Goal: Task Accomplishment & Management: Manage account settings

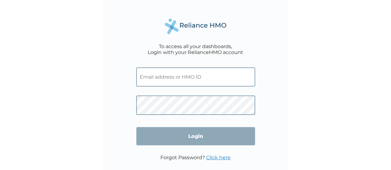
click at [179, 81] on input "text" at bounding box center [195, 77] width 119 height 19
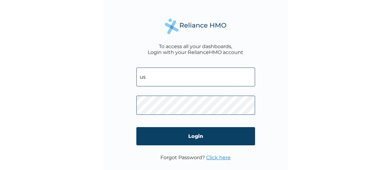
type input "USL/10447/A"
drag, startPoint x: 178, startPoint y: 74, endPoint x: 138, endPoint y: 77, distance: 40.3
click at [138, 77] on input "USL/10447/A" at bounding box center [195, 77] width 119 height 19
click at [314, 73] on div "To access all your dashboards, Login with your RelianceHMO account USL/10447/A …" at bounding box center [195, 85] width 391 height 170
click at [137, 76] on input "USL/10447/A" at bounding box center [195, 77] width 119 height 19
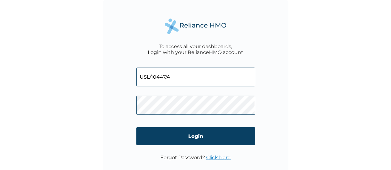
click at [139, 76] on input "USL/10447/A" at bounding box center [195, 77] width 119 height 19
click at [218, 157] on link "Click here" at bounding box center [218, 158] width 24 height 6
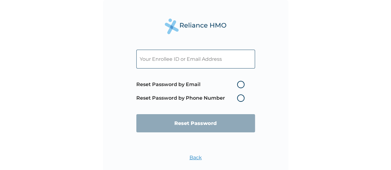
click at [185, 62] on input "text" at bounding box center [195, 59] width 119 height 19
paste input "USL/10447/A"
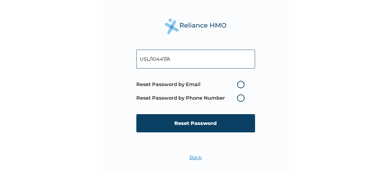
type input "USL/10447/A"
click at [239, 82] on label "Reset Password by Email" at bounding box center [191, 84] width 111 height 7
click at [238, 82] on input "Reset Password by Email" at bounding box center [233, 85] width 10 height 10
radio input "true"
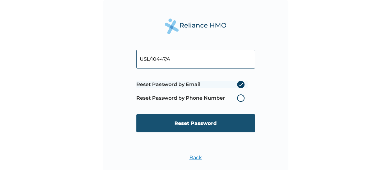
click at [201, 125] on input "Reset Password" at bounding box center [195, 123] width 119 height 18
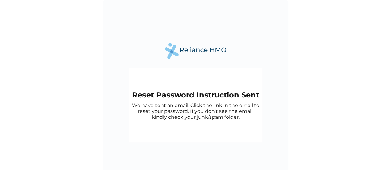
click at [289, 112] on div "Reset Password Instruction Sent We have sent an email. Click the link in the em…" at bounding box center [195, 85] width 391 height 170
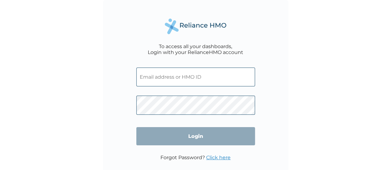
click at [214, 156] on link "Click here" at bounding box center [218, 158] width 24 height 6
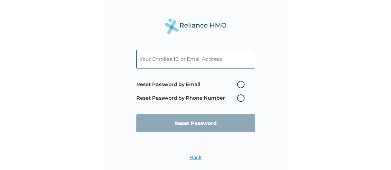
click at [151, 61] on input "text" at bounding box center [195, 59] width 119 height 19
paste input "USL/10447/A"
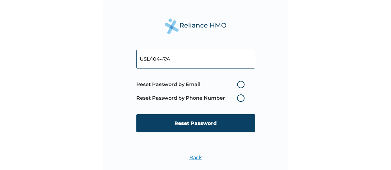
type input "USL/10447/A"
click at [241, 85] on label "Reset Password by Email" at bounding box center [191, 84] width 111 height 7
click at [238, 85] on input "Reset Password by Email" at bounding box center [233, 85] width 10 height 10
radio input "true"
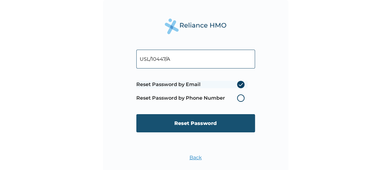
click at [205, 124] on input "Reset Password" at bounding box center [195, 123] width 119 height 18
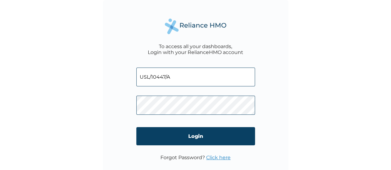
type input "USL/10447/A"
click input "Login" at bounding box center [195, 136] width 119 height 18
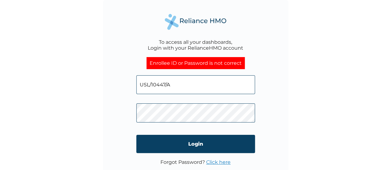
click input "Login" at bounding box center [195, 144] width 119 height 18
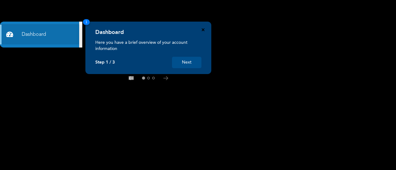
click at [202, 31] on icon "Close" at bounding box center [202, 29] width 3 height 3
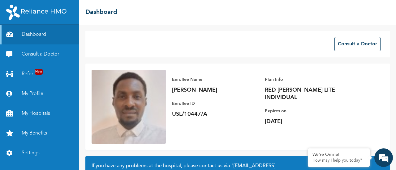
click at [35, 132] on link "My Benefits" at bounding box center [39, 134] width 79 height 20
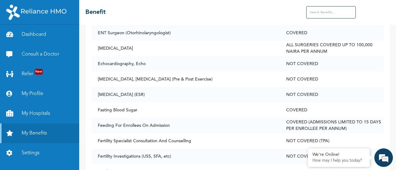
scroll to position [865, 0]
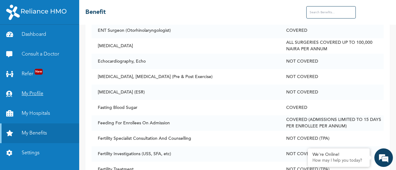
click at [32, 91] on link "My Profile" at bounding box center [39, 94] width 79 height 20
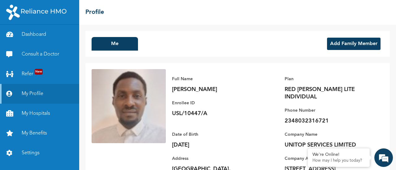
click at [351, 46] on button "Add Family Member" at bounding box center [353, 44] width 53 height 12
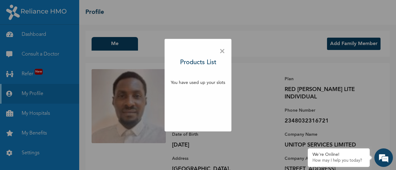
click at [223, 53] on span "×" at bounding box center [222, 51] width 6 height 13
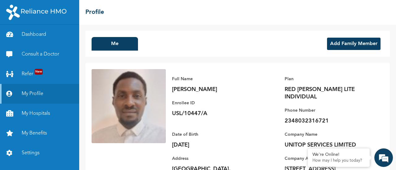
scroll to position [27, 0]
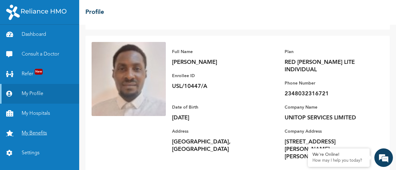
click at [39, 131] on link "My Benefits" at bounding box center [39, 134] width 79 height 20
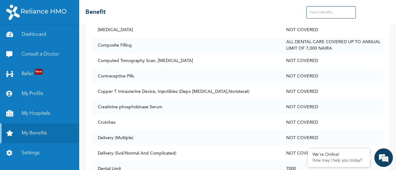
scroll to position [649, 0]
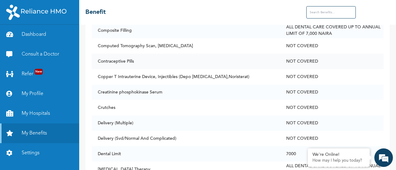
drag, startPoint x: 328, startPoint y: 65, endPoint x: 331, endPoint y: 64, distance: 3.2
click at [331, 64] on td "NOT COVERED" at bounding box center [332, 61] width 104 height 15
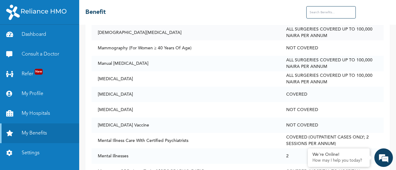
scroll to position [1669, 0]
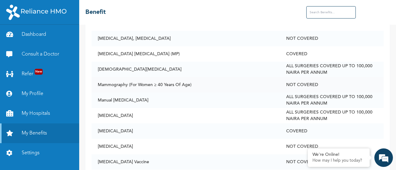
drag, startPoint x: 333, startPoint y: 85, endPoint x: 333, endPoint y: 90, distance: 4.3
click at [333, 90] on td "NOT COVERED" at bounding box center [332, 84] width 104 height 15
